Goal: Transaction & Acquisition: Purchase product/service

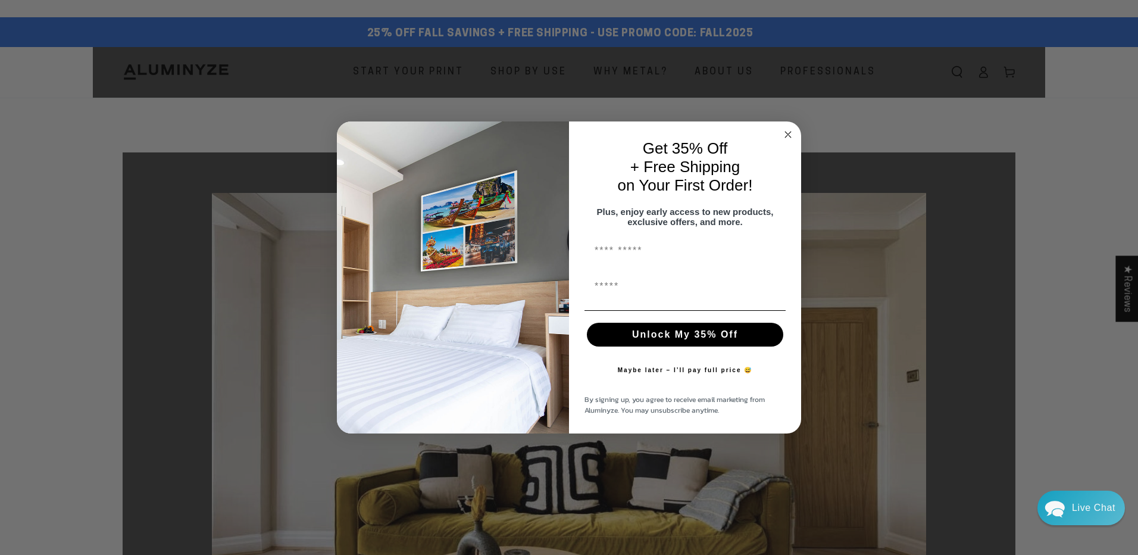
click at [414, 74] on div "Close dialog Get 35% Off + Free Shipping on Your First Order! Plus, enjoy early…" at bounding box center [569, 277] width 1138 height 555
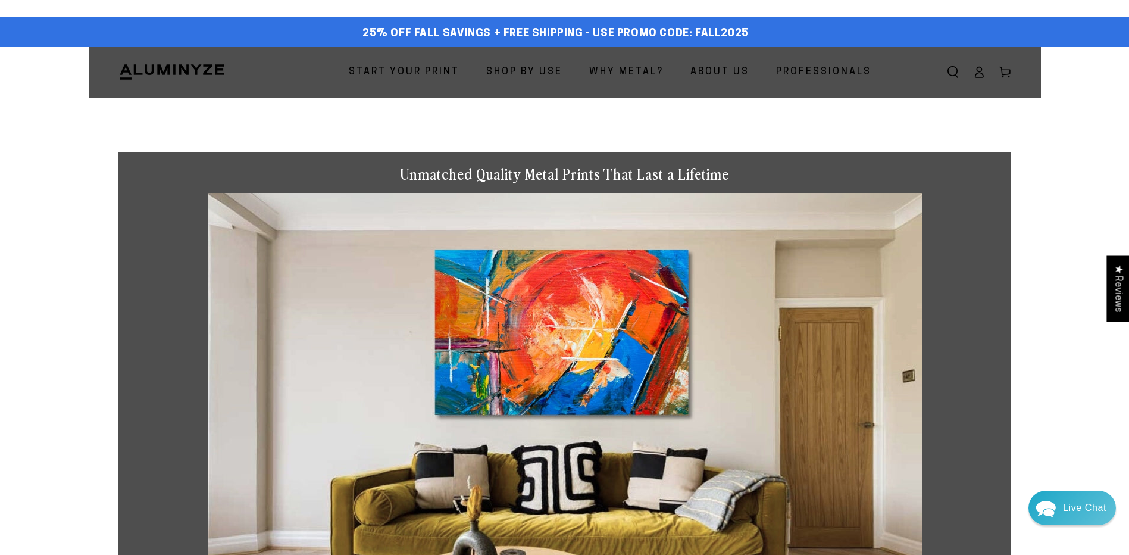
click at [414, 74] on span "Start Your Print" at bounding box center [404, 72] width 111 height 17
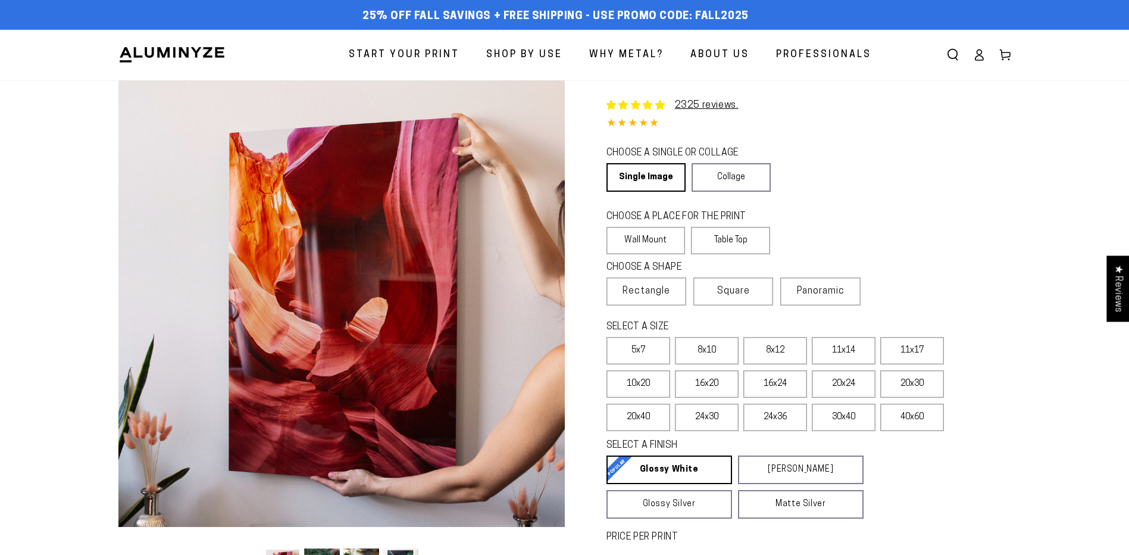
select select "**********"
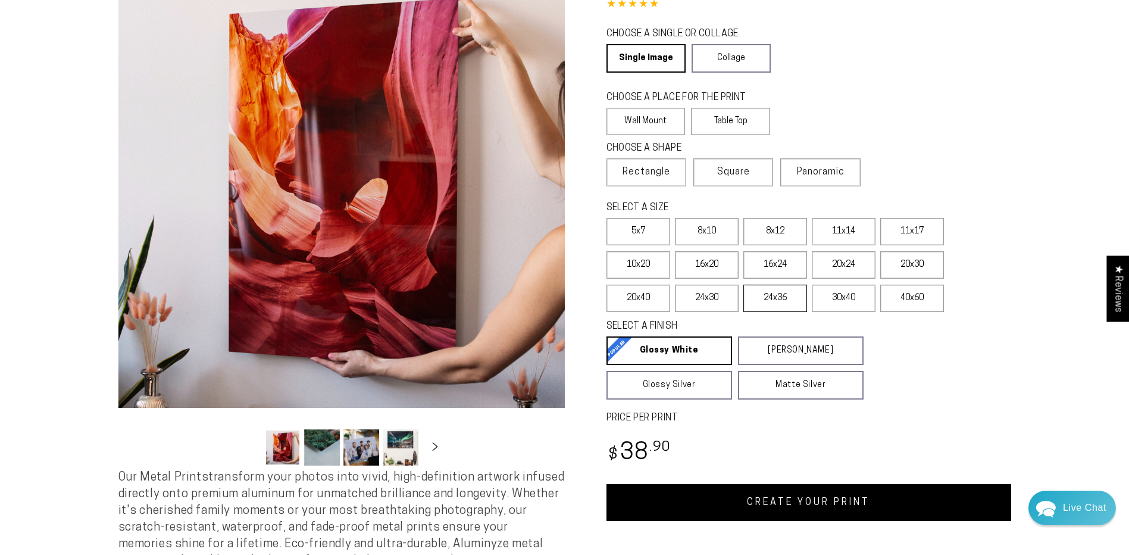
click at [786, 304] on label "24x36" at bounding box center [775, 298] width 64 height 27
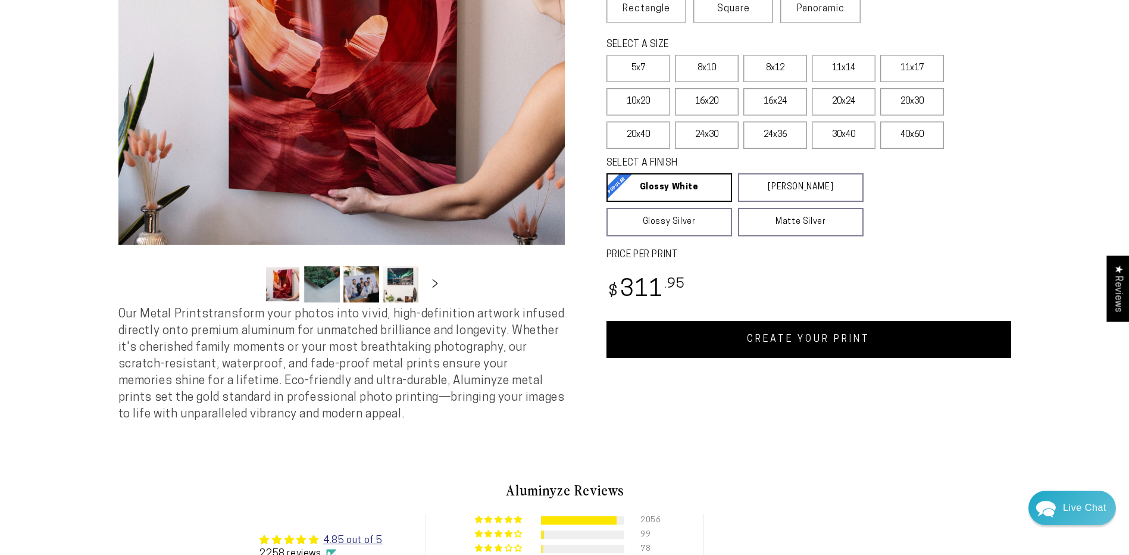
scroll to position [298, 0]
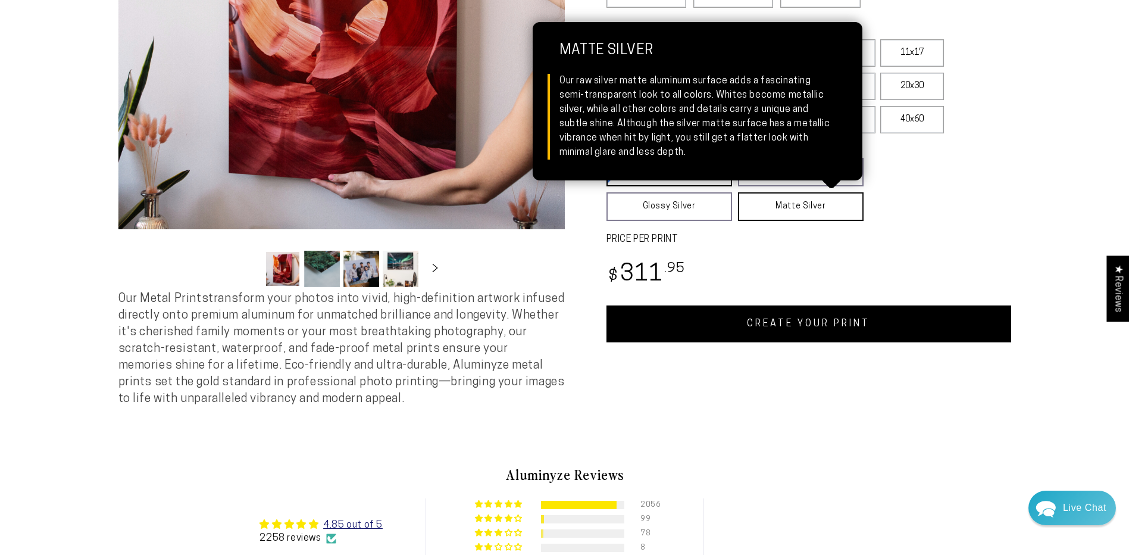
click at [794, 201] on link "Matte Silver Matte Silver Our raw silver matte aluminum surface adds a fascinat…" at bounding box center [801, 206] width 126 height 29
click at [794, 213] on link "Matte Silver Matte Silver Our raw silver matte aluminum surface adds a fascinat…" at bounding box center [802, 206] width 126 height 29
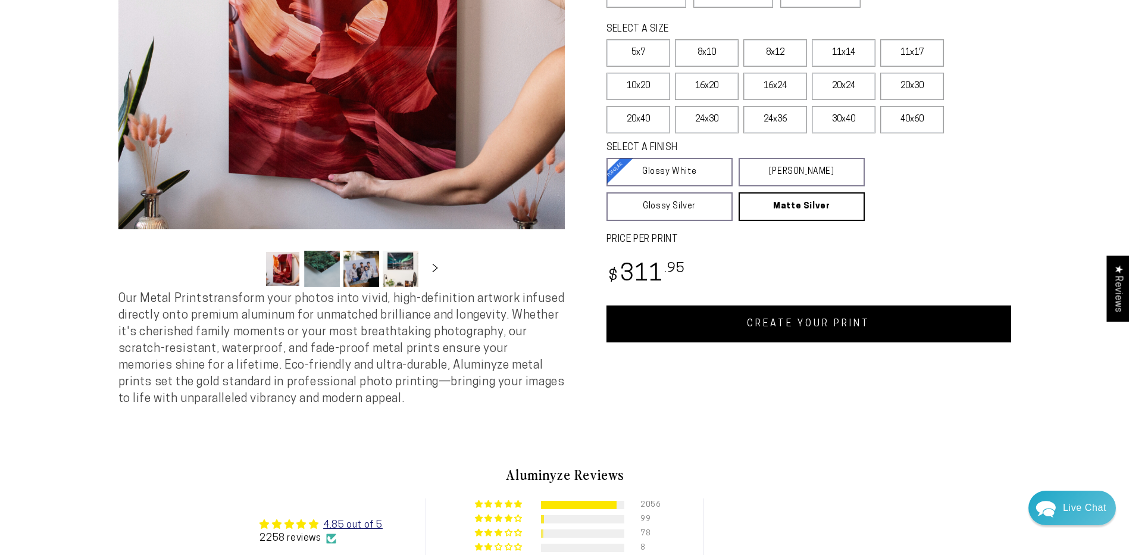
click at [971, 215] on div "SELECT A FINISH Learn more Glossy White Glossy White Our bright white glossy su…" at bounding box center [809, 182] width 405 height 86
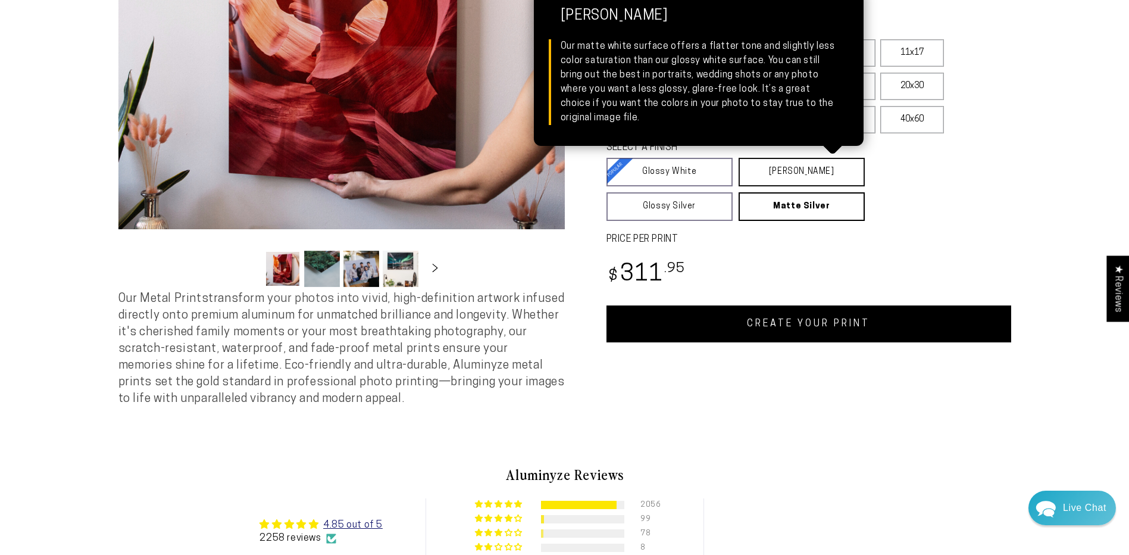
click at [802, 170] on link "Matte White Matte White Our matte white surface offers a flatter tone and sligh…" at bounding box center [802, 172] width 126 height 29
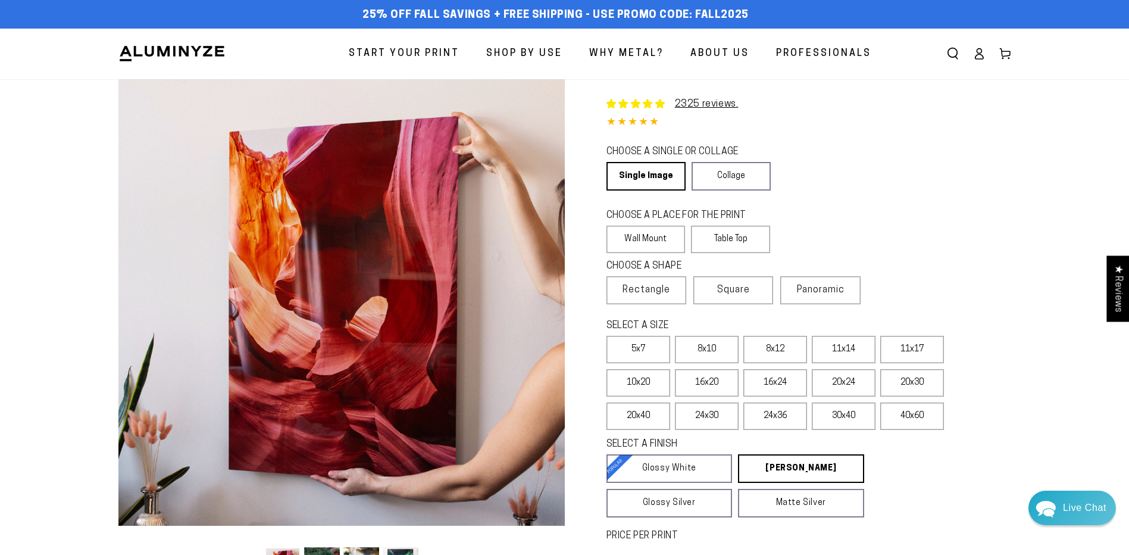
scroll to position [0, 0]
